Goal: Check status: Check status

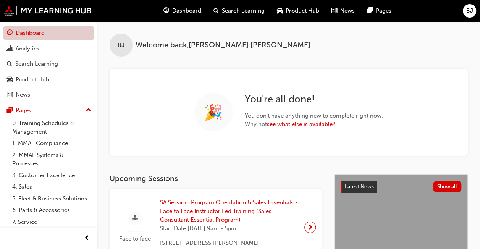
click at [50, 38] on link "Dashboard" at bounding box center [48, 33] width 91 height 14
click at [49, 31] on link "Dashboard" at bounding box center [48, 33] width 91 height 14
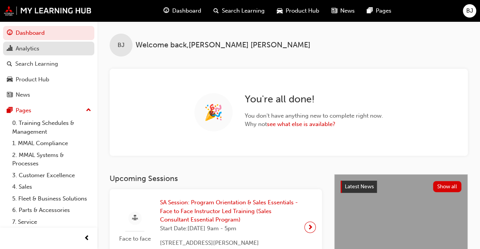
click at [37, 53] on link "Analytics" at bounding box center [48, 49] width 91 height 14
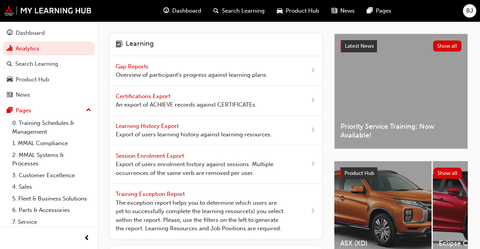
click at [123, 65] on span "Gap Reports" at bounding box center [133, 66] width 34 height 7
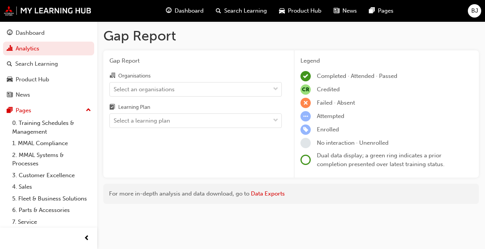
click at [173, 99] on div "Organisations Select an organisations Learning Plan Select a learning plan" at bounding box center [196, 99] width 173 height 57
click at [173, 94] on div "Select an organisations" at bounding box center [190, 88] width 160 height 13
click at [114, 92] on input "Organisations Select an organisations" at bounding box center [114, 88] width 1 height 6
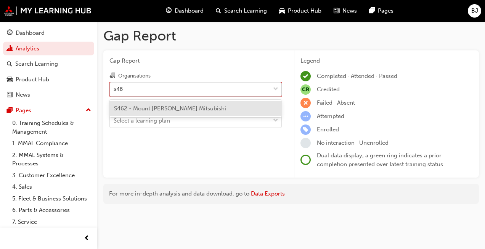
type input "s462"
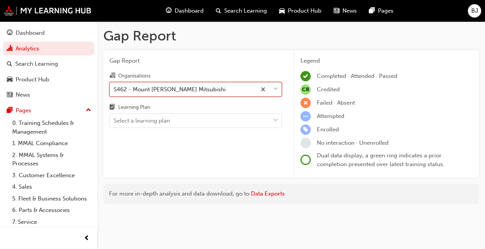
click at [188, 108] on div "Learning Plan" at bounding box center [196, 108] width 173 height 11
click at [114, 117] on input "Learning Plan Select a learning plan" at bounding box center [114, 120] width 1 height 6
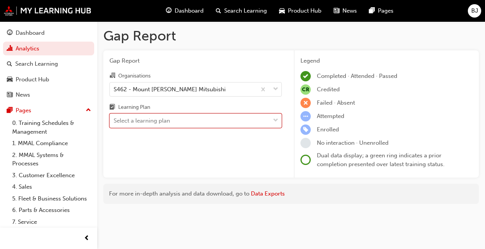
click at [189, 113] on div "Learning Plan" at bounding box center [196, 108] width 173 height 11
click at [114, 117] on input "Learning Plan 0 results available. Select is focused ,type to refine list, pres…" at bounding box center [114, 120] width 1 height 6
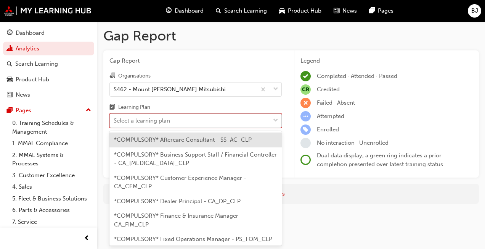
click at [190, 116] on div "Select a learning plan" at bounding box center [190, 120] width 160 height 13
click at [114, 117] on input "Learning Plan option *COMPULSORY* Aftercare Consultant - SS_AC_CLP focused, 1 o…" at bounding box center [114, 120] width 1 height 6
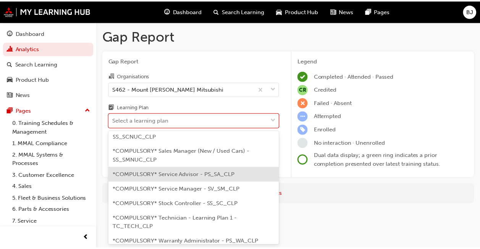
scroll to position [305, 0]
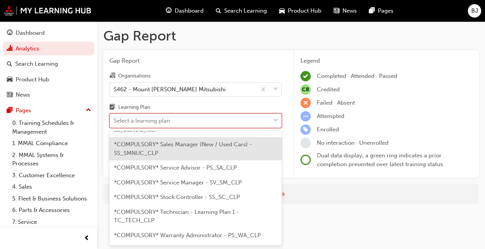
click at [206, 160] on div "*COMPULSORY* Sales Manager (New / Used Cars) - SS_SMNUC_CLP" at bounding box center [196, 148] width 173 height 23
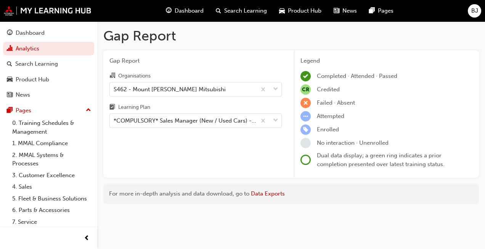
click at [206, 165] on div "Gap Report Organisations S462 - Mount [PERSON_NAME] Mitsubishi Learning Plan *C…" at bounding box center [195, 113] width 185 height 127
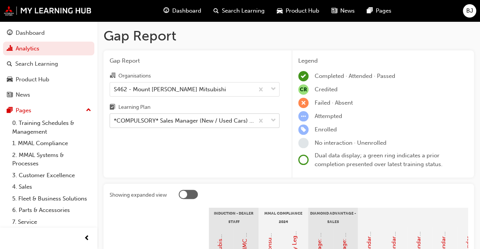
click at [203, 119] on div "*COMPULSORY* Sales Manager (New / Used Cars) - SS_SMNUC_CLP" at bounding box center [184, 120] width 141 height 9
click at [114, 119] on input "Learning Plan *COMPULSORY* Sales Manager (New / Used Cars) - SS_SMNUC_CLP" at bounding box center [114, 120] width 1 height 6
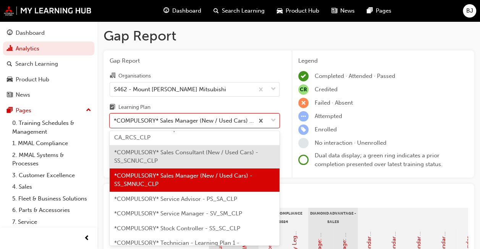
scroll to position [283, 0]
click at [210, 165] on div "*COMPULSORY* Sales Consultant (New / Used Cars) - SS_SCNUC_CLP" at bounding box center [195, 156] width 170 height 23
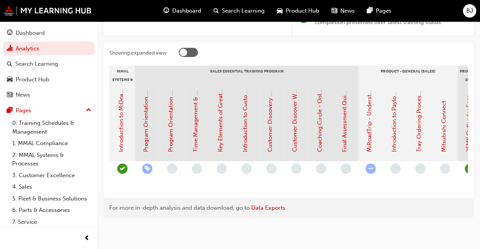
scroll to position [0, 716]
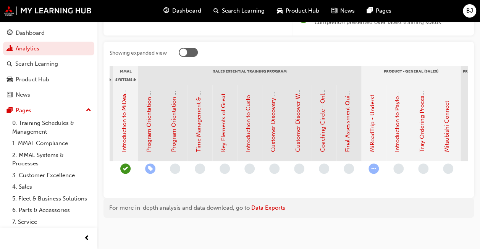
drag, startPoint x: 326, startPoint y: 184, endPoint x: 356, endPoint y: 183, distance: 30.5
click at [356, 183] on div at bounding box center [125, 176] width 1265 height 31
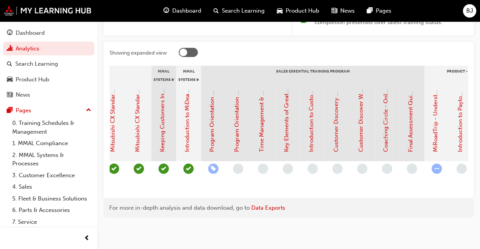
scroll to position [0, 326]
